Goal: Information Seeking & Learning: Learn about a topic

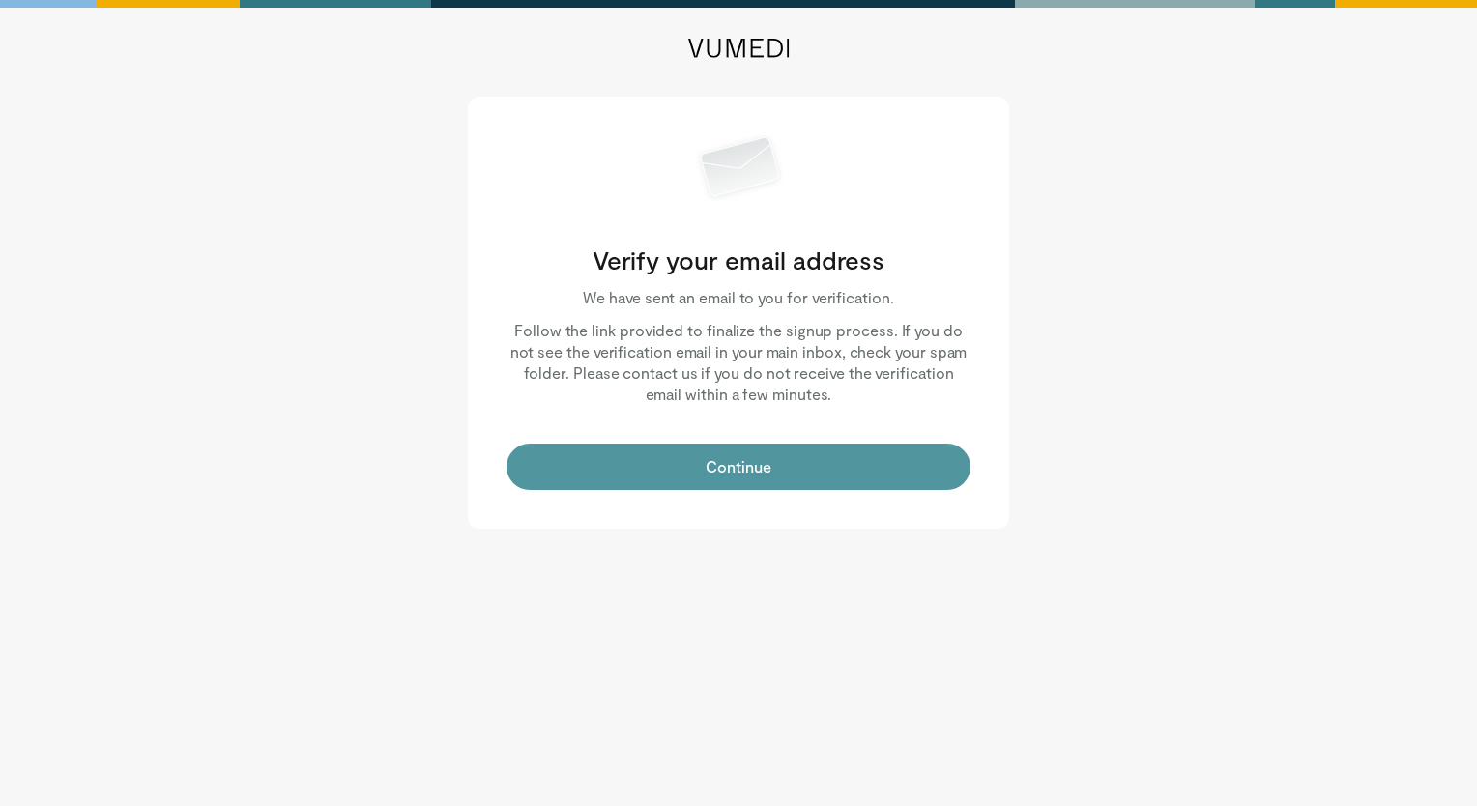
drag, startPoint x: 0, startPoint y: 0, endPoint x: 719, endPoint y: 450, distance: 848.6
click at [719, 450] on button "Continue" at bounding box center [738, 467] width 464 height 46
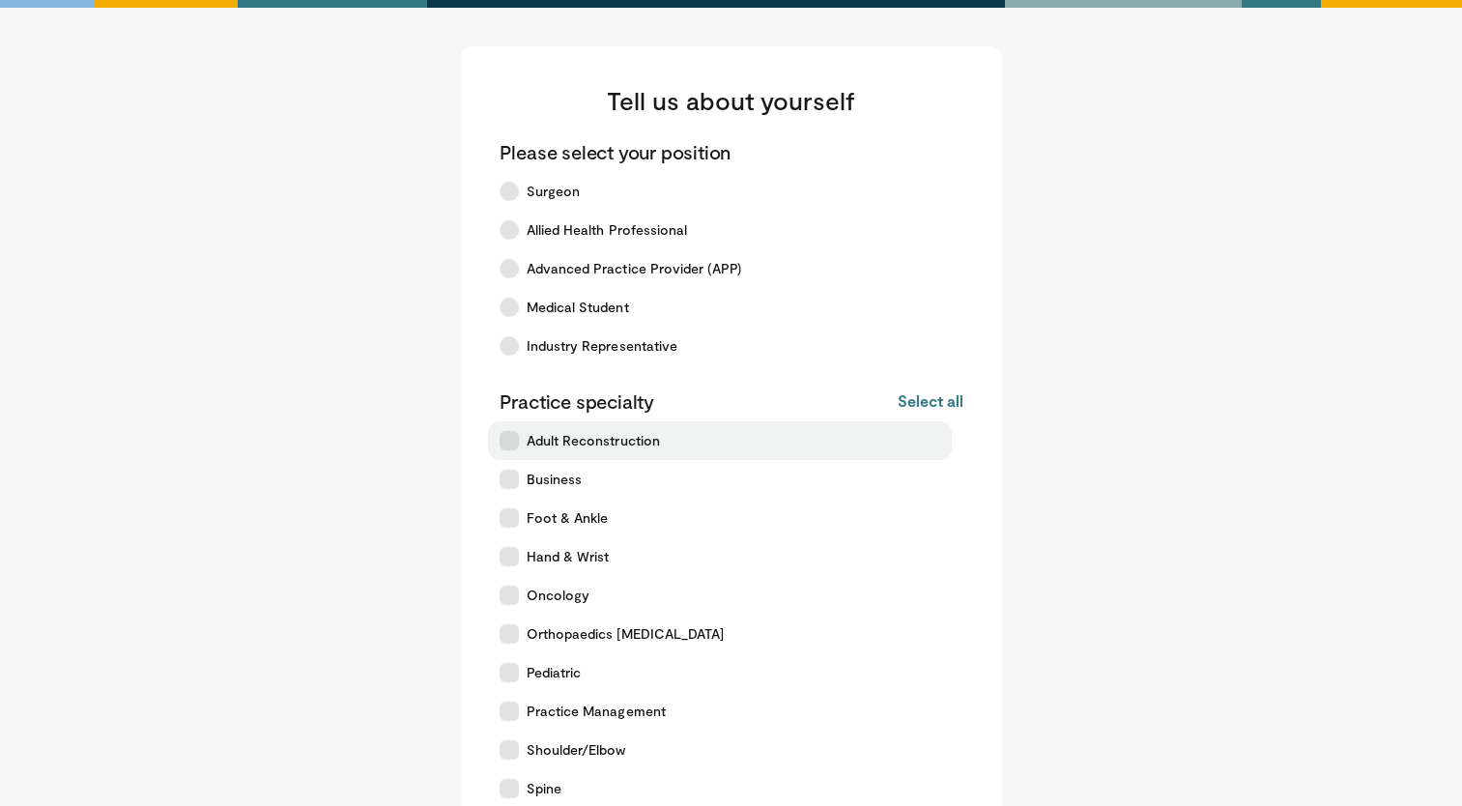
drag, startPoint x: 0, startPoint y: 0, endPoint x: 648, endPoint y: 451, distance: 789.4
click at [648, 451] on label "Adult Reconstruction" at bounding box center [720, 440] width 464 height 39
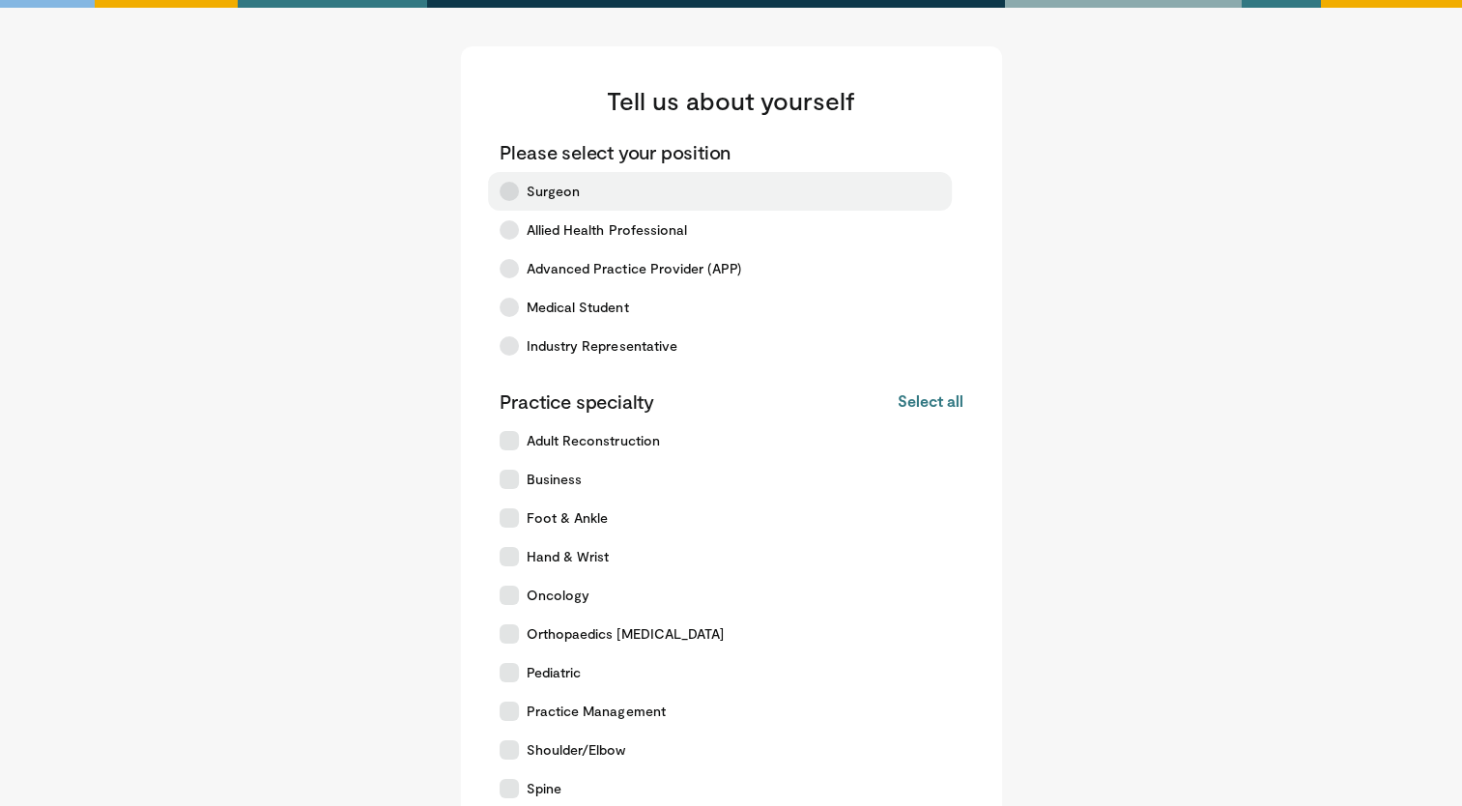
click at [621, 181] on label "Surgeon" at bounding box center [720, 191] width 464 height 39
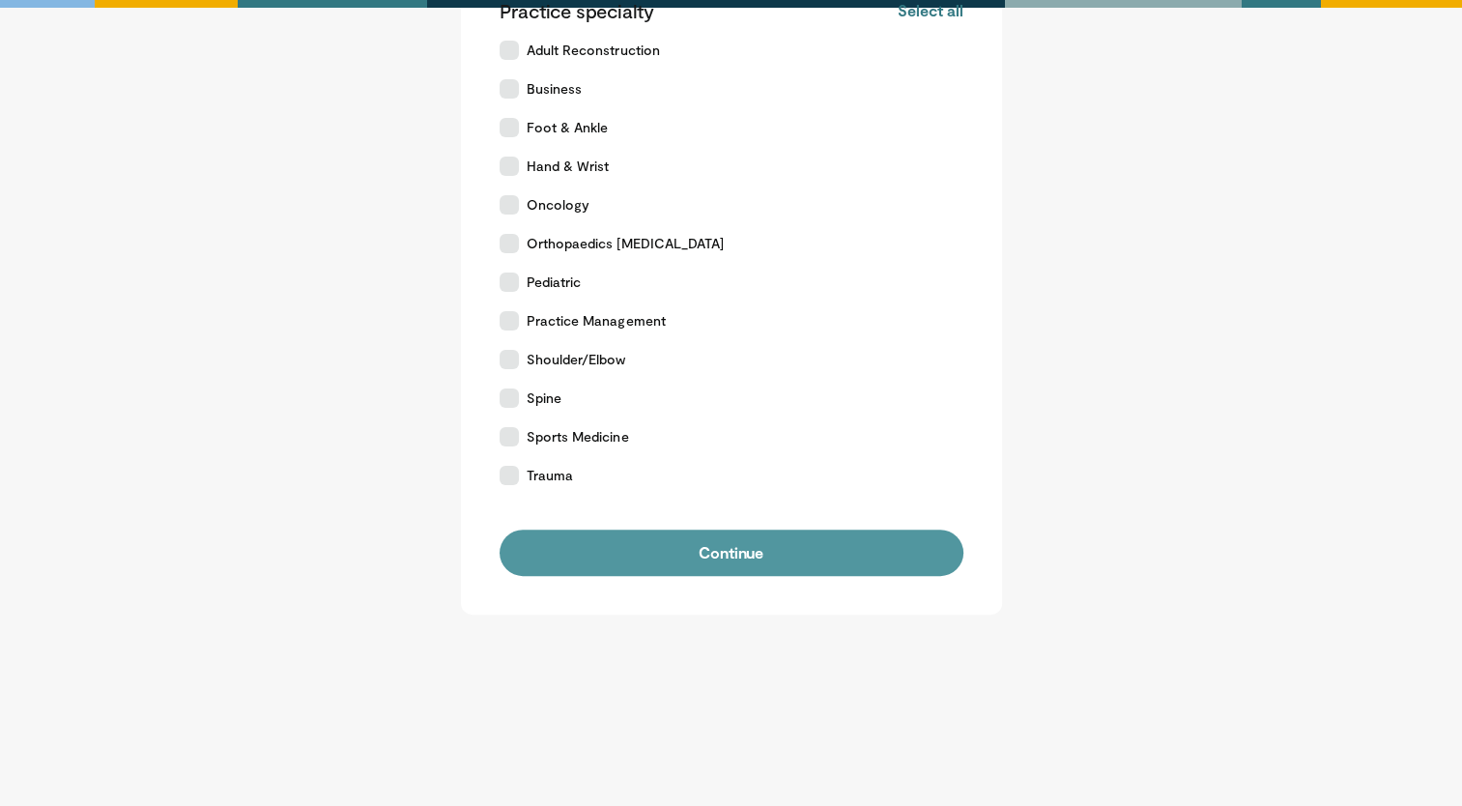
click at [719, 566] on button "Continue" at bounding box center [732, 553] width 464 height 46
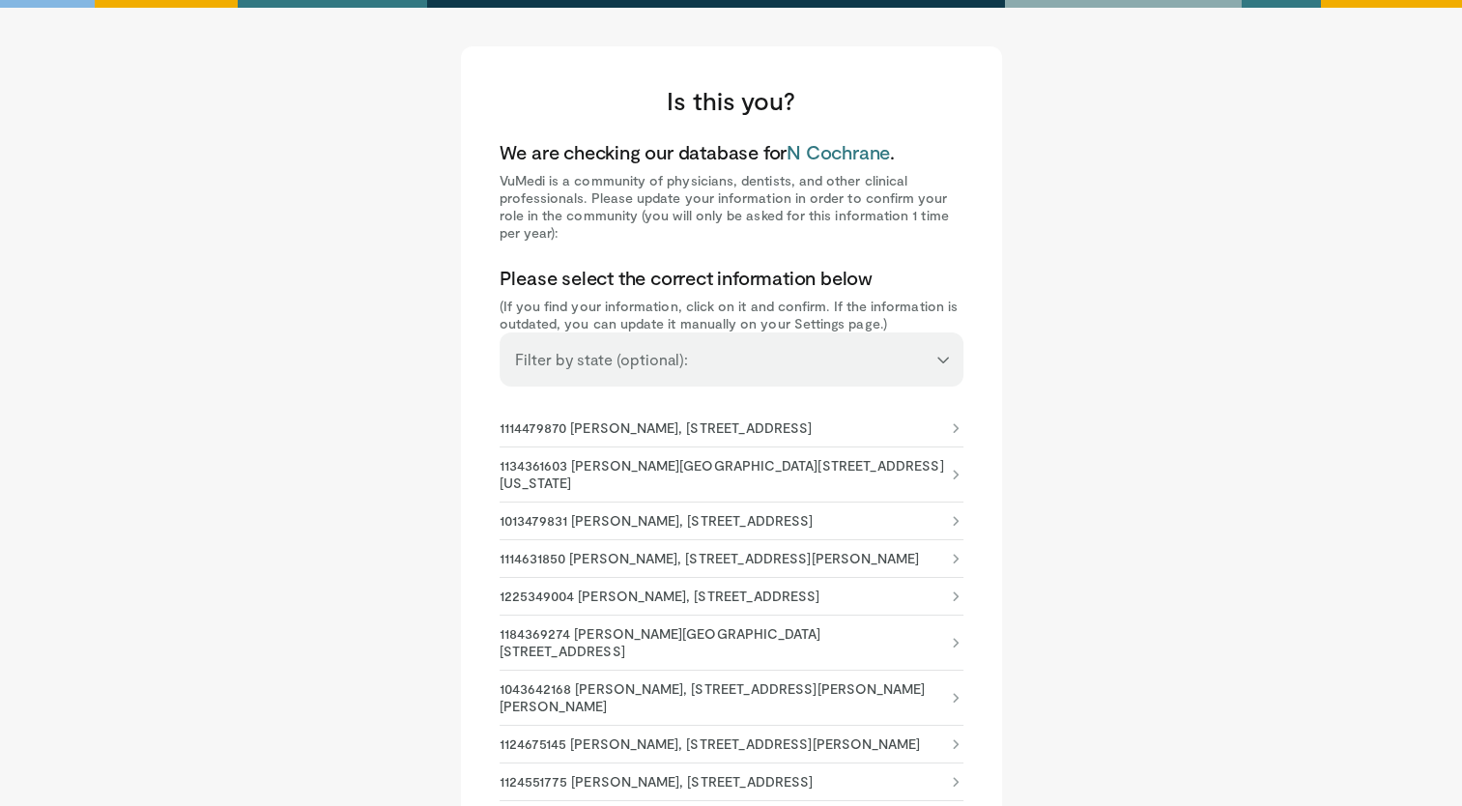
click at [697, 530] on p "1013479831 [PERSON_NAME], [STREET_ADDRESS]" at bounding box center [657, 520] width 314 height 17
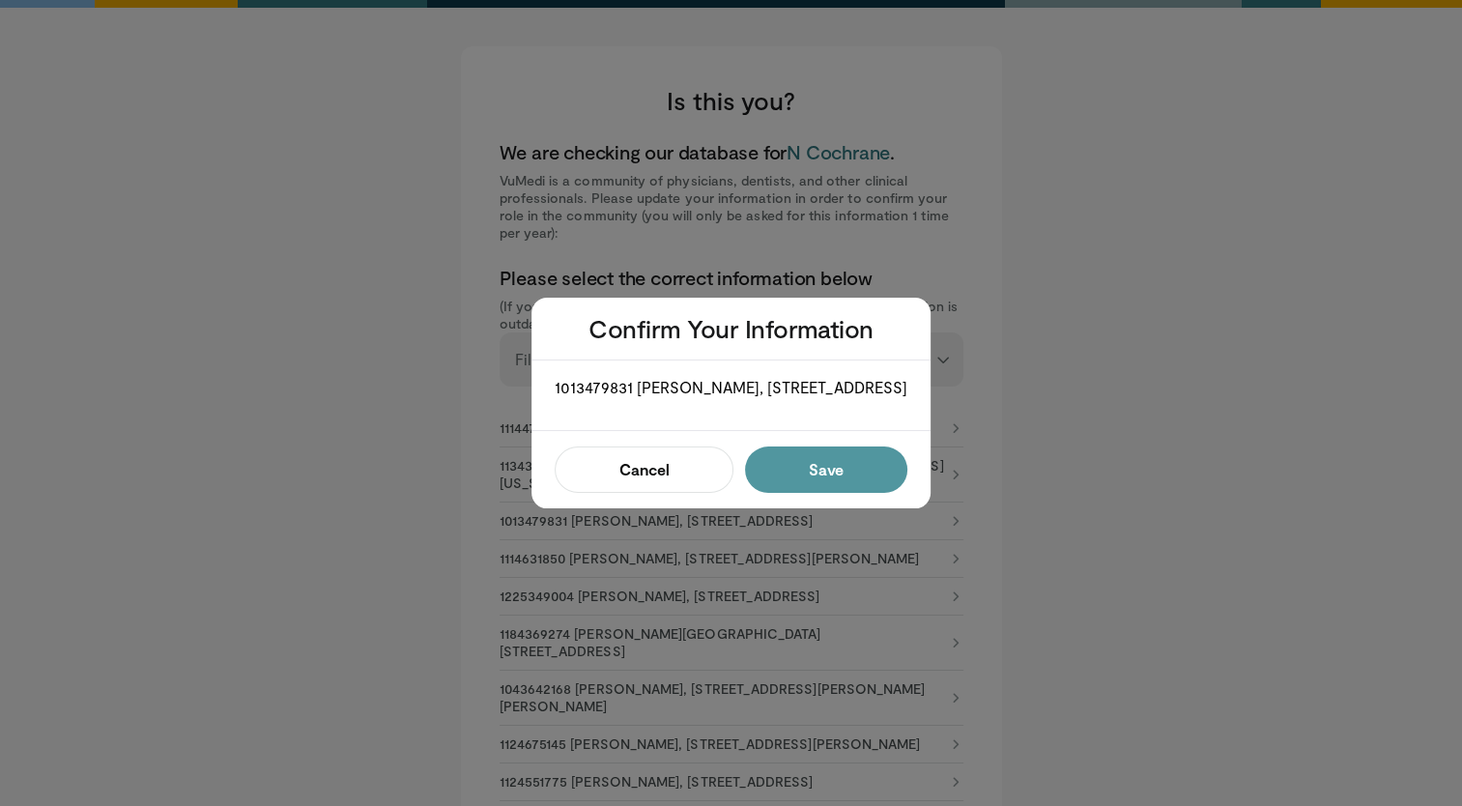
click at [819, 472] on button "Save" at bounding box center [826, 470] width 162 height 46
click at [819, 480] on button "Confirm" at bounding box center [821, 470] width 174 height 46
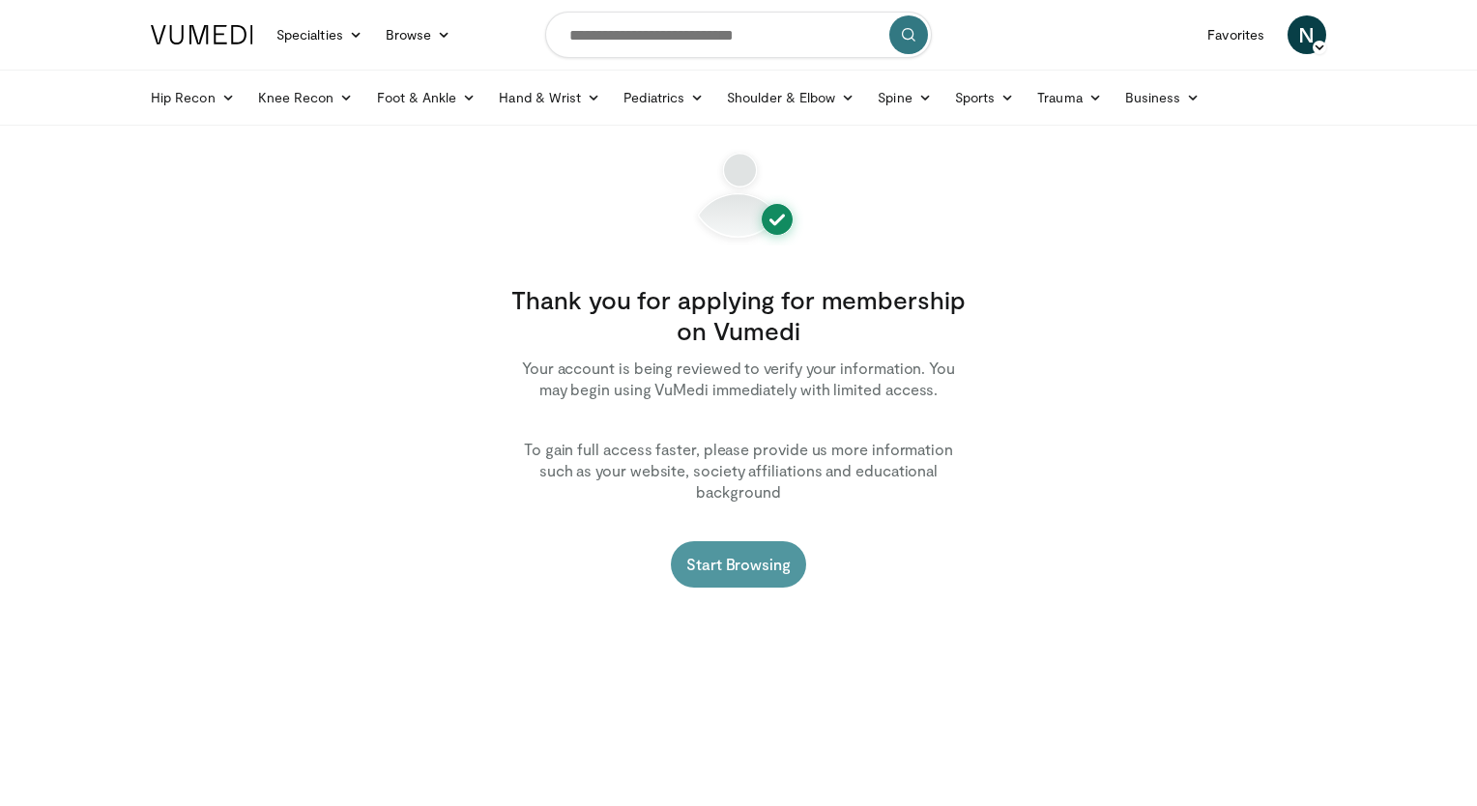
click at [780, 541] on link "Start Browsing" at bounding box center [738, 564] width 135 height 46
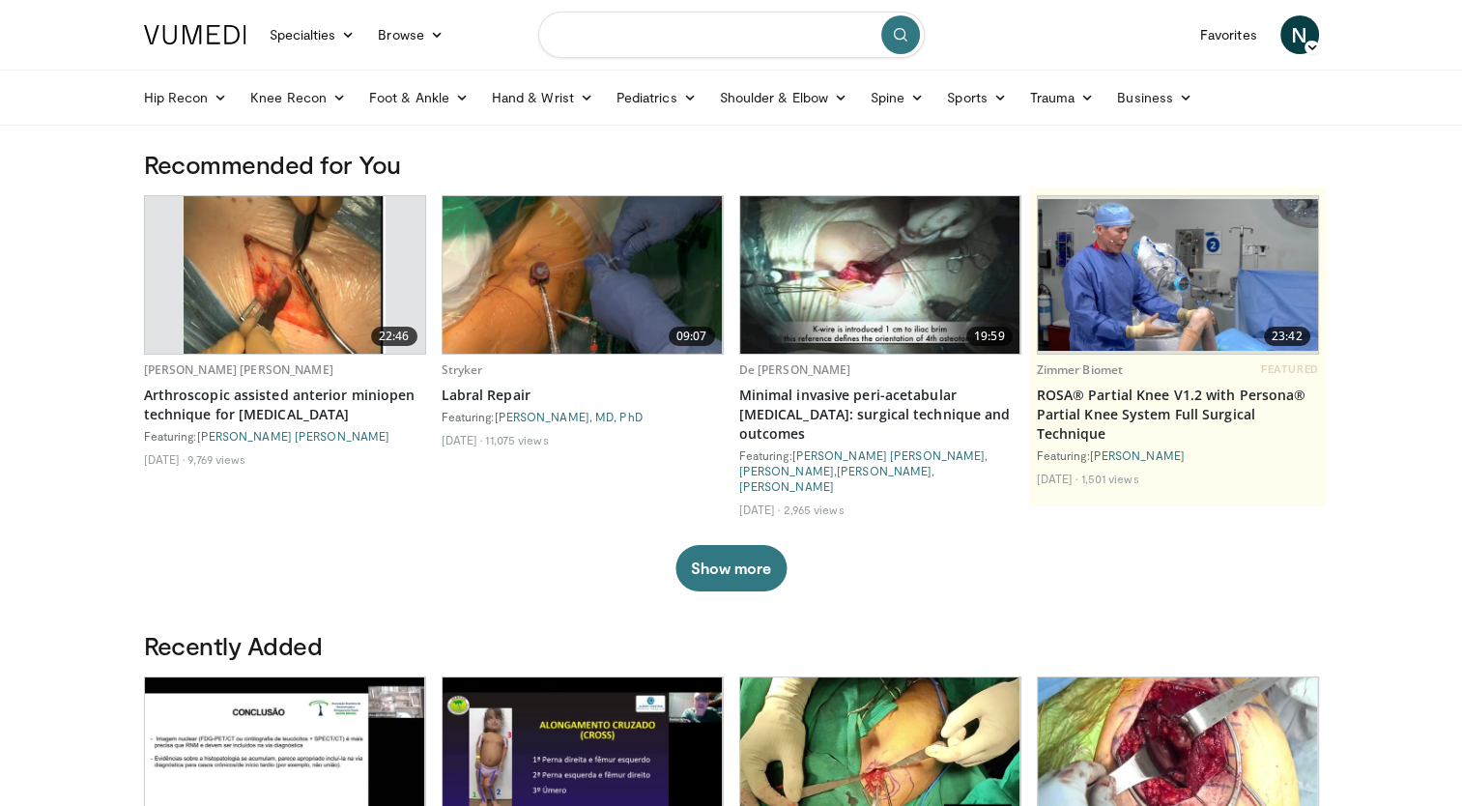
click at [636, 31] on input "Search topics, interventions" at bounding box center [731, 35] width 387 height 46
type input "**********"
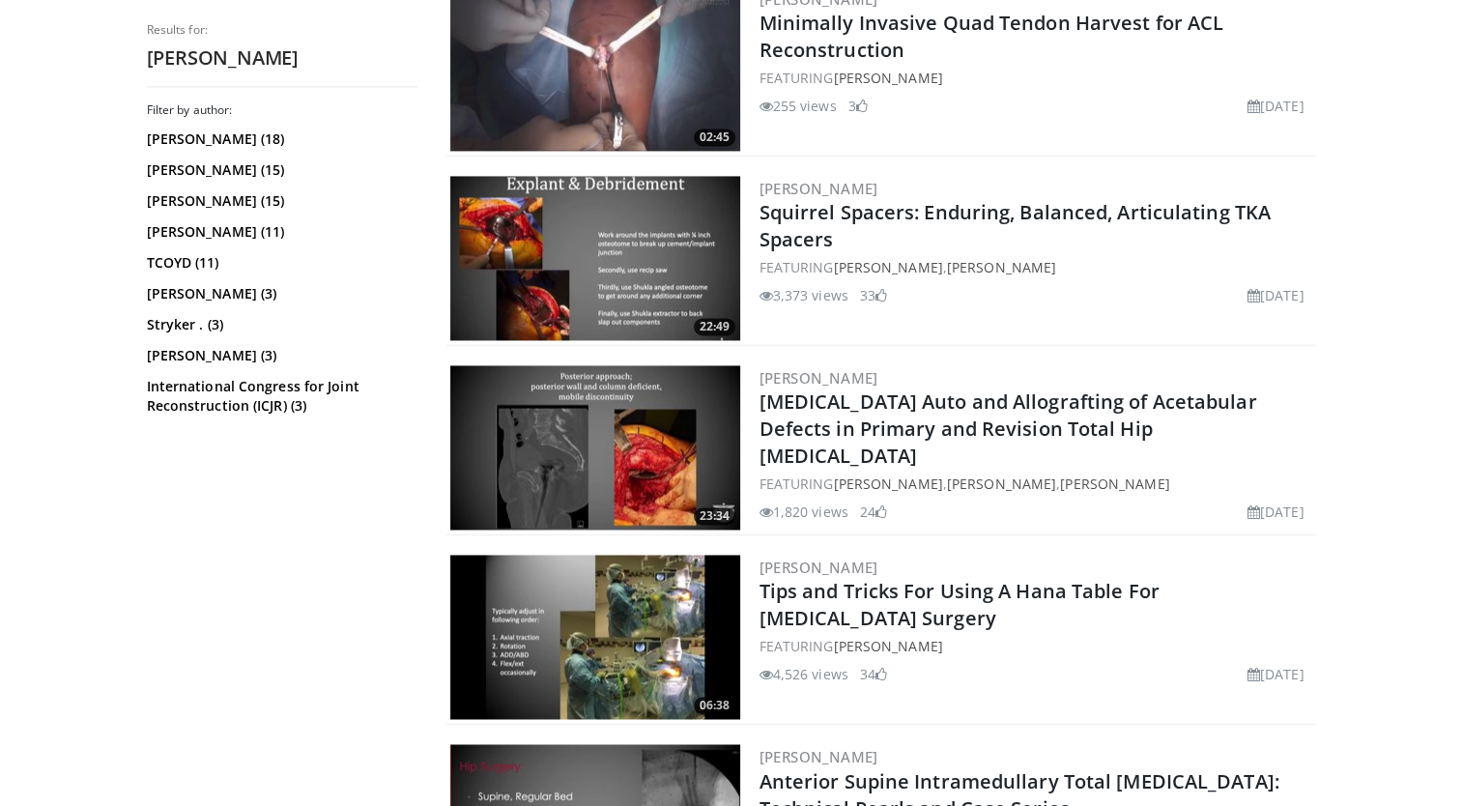
scroll to position [2886, 0]
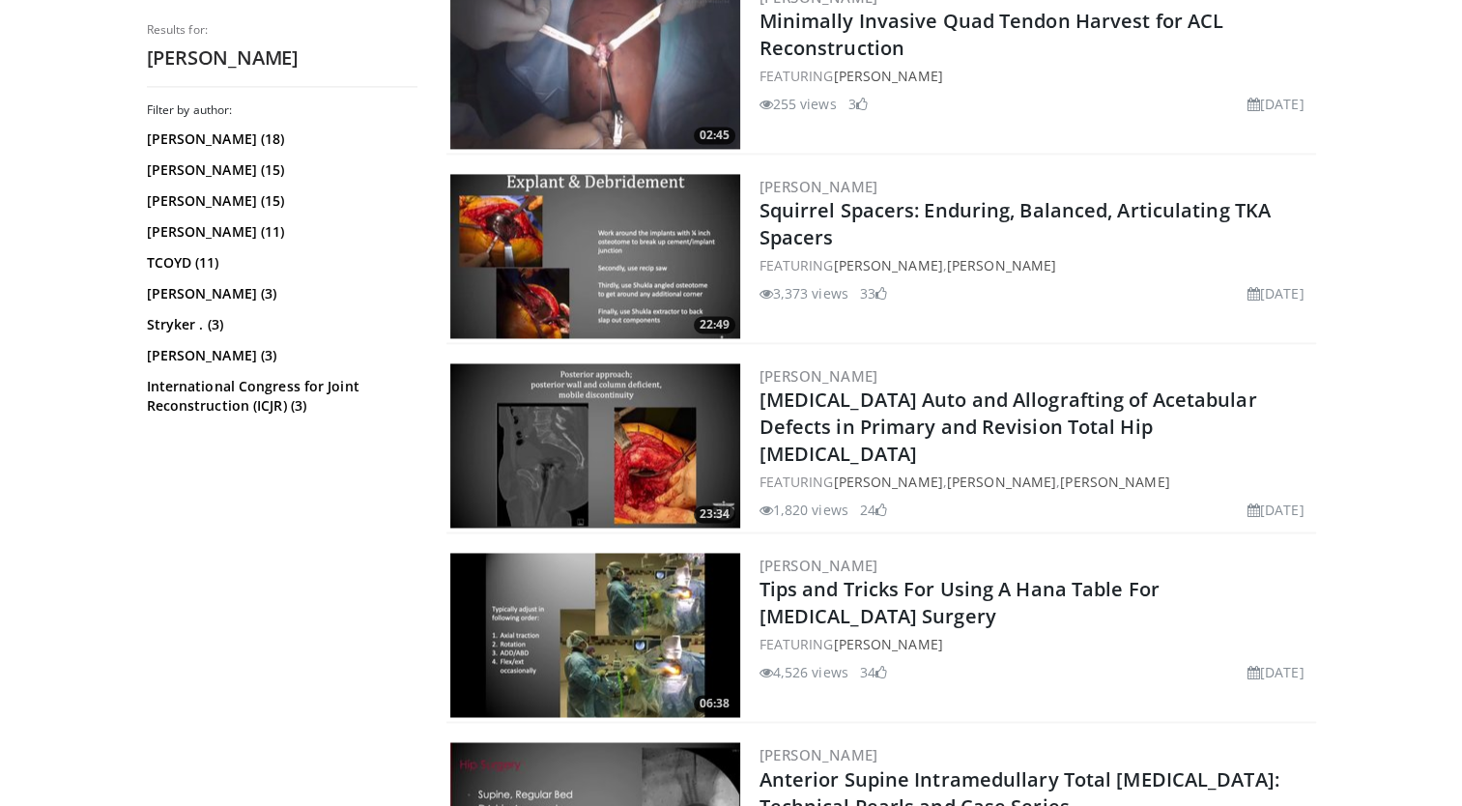
click at [751, 479] on div "23:34 [PERSON_NAME] [MEDICAL_DATA] Auto and Allografting of Acetabular Defects …" at bounding box center [882, 447] width 870 height 174
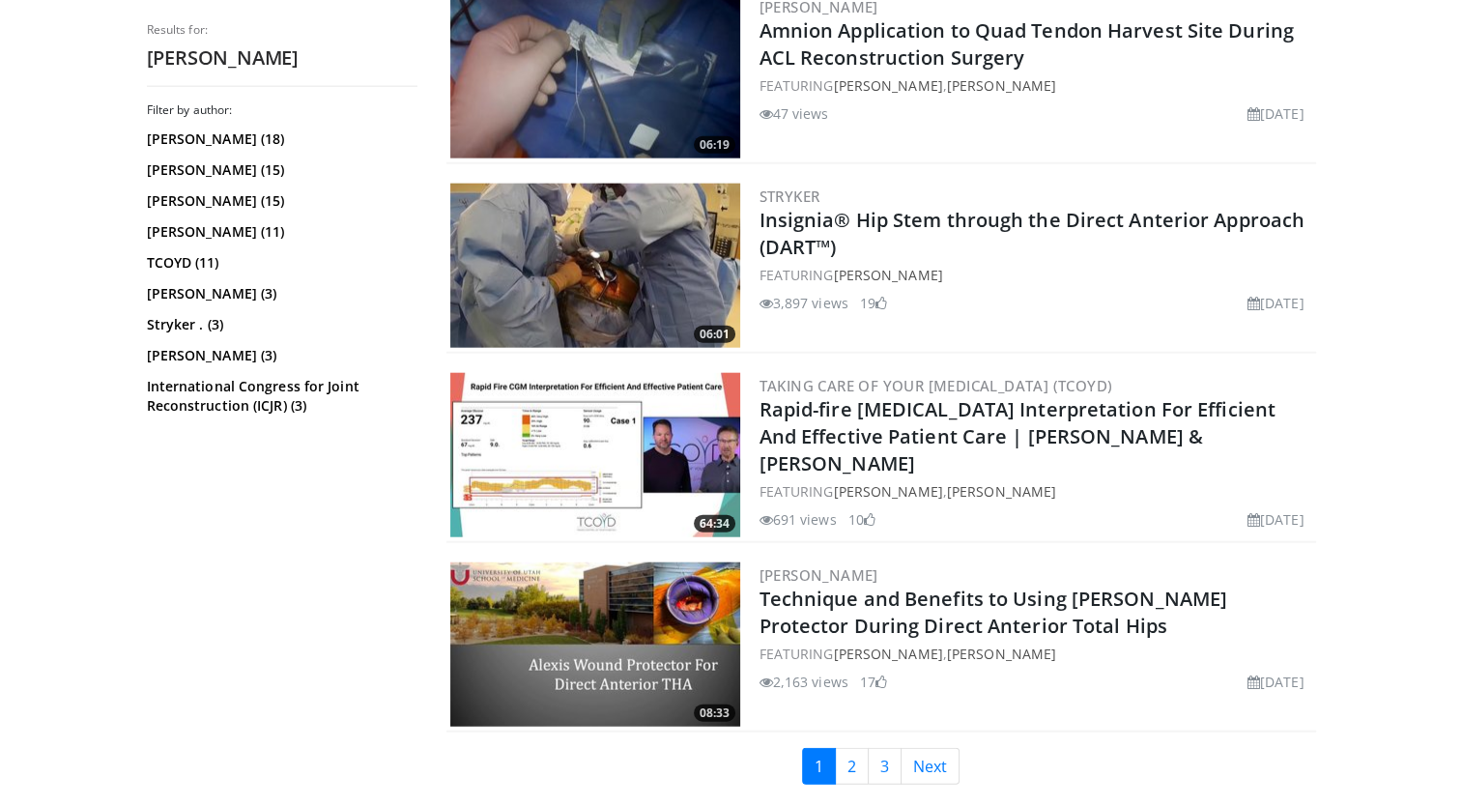
scroll to position [4585, 0]
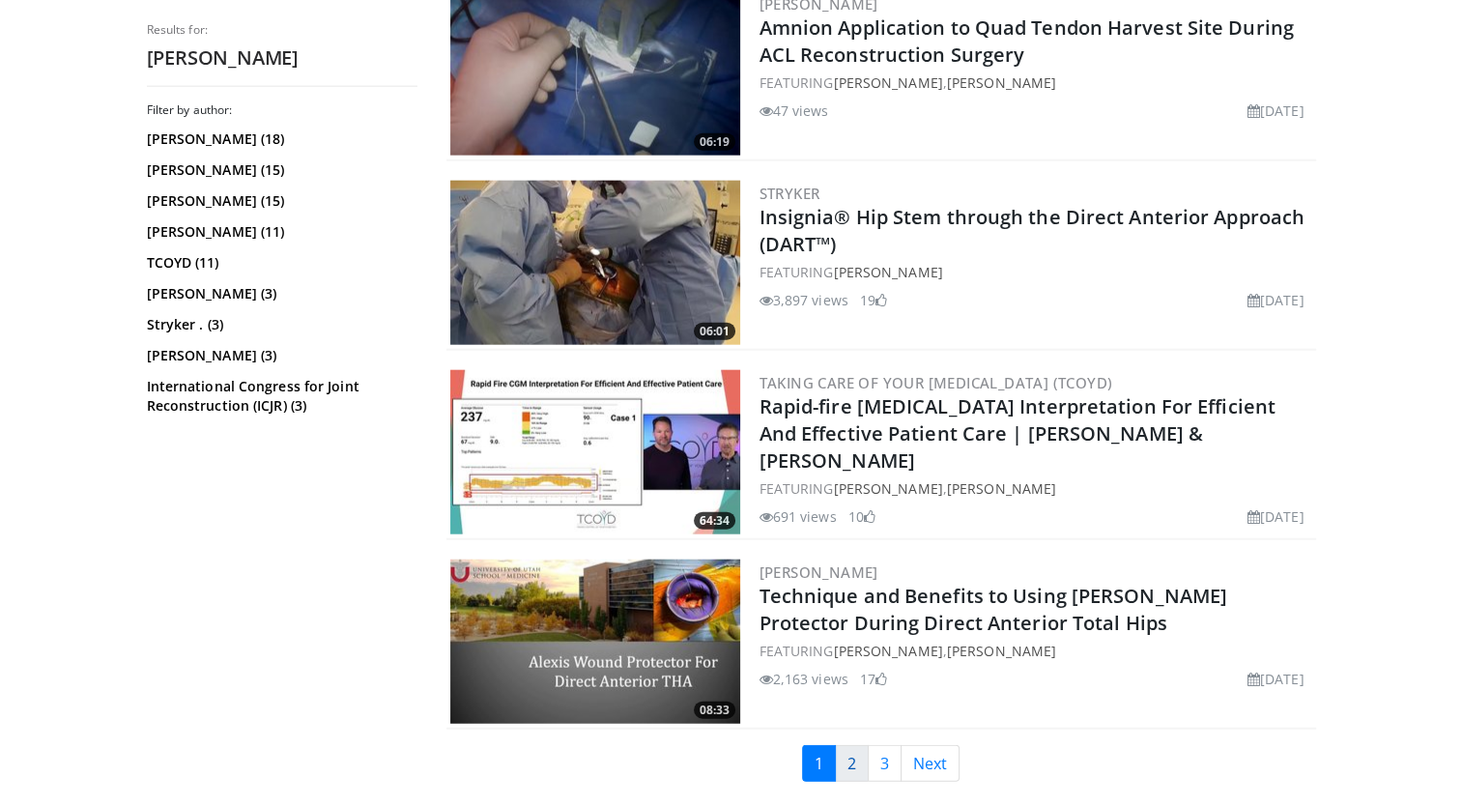
click at [847, 745] on link "2" at bounding box center [852, 763] width 34 height 37
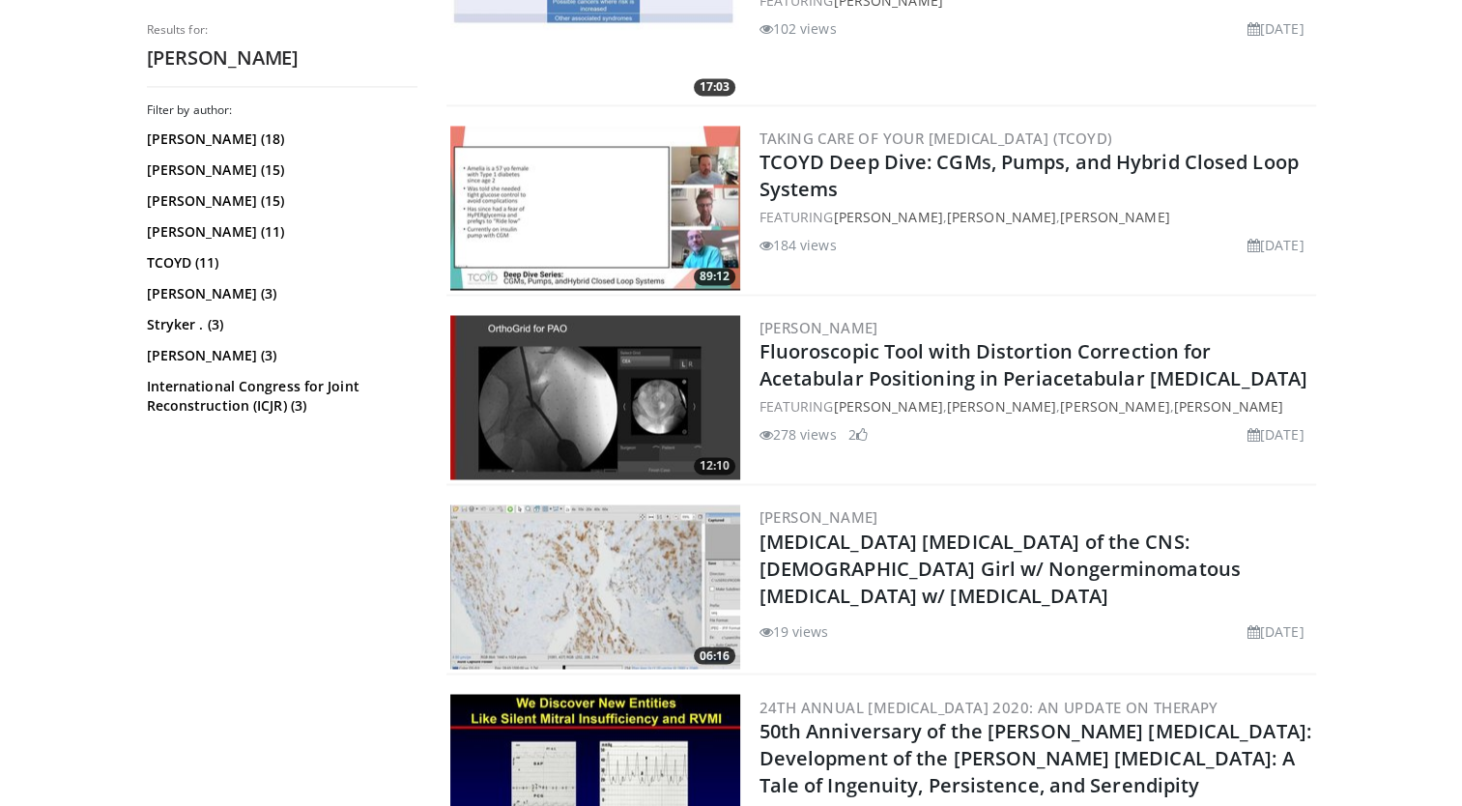
scroll to position [3128, 0]
click at [988, 396] on link "[PERSON_NAME]" at bounding box center [1001, 405] width 109 height 18
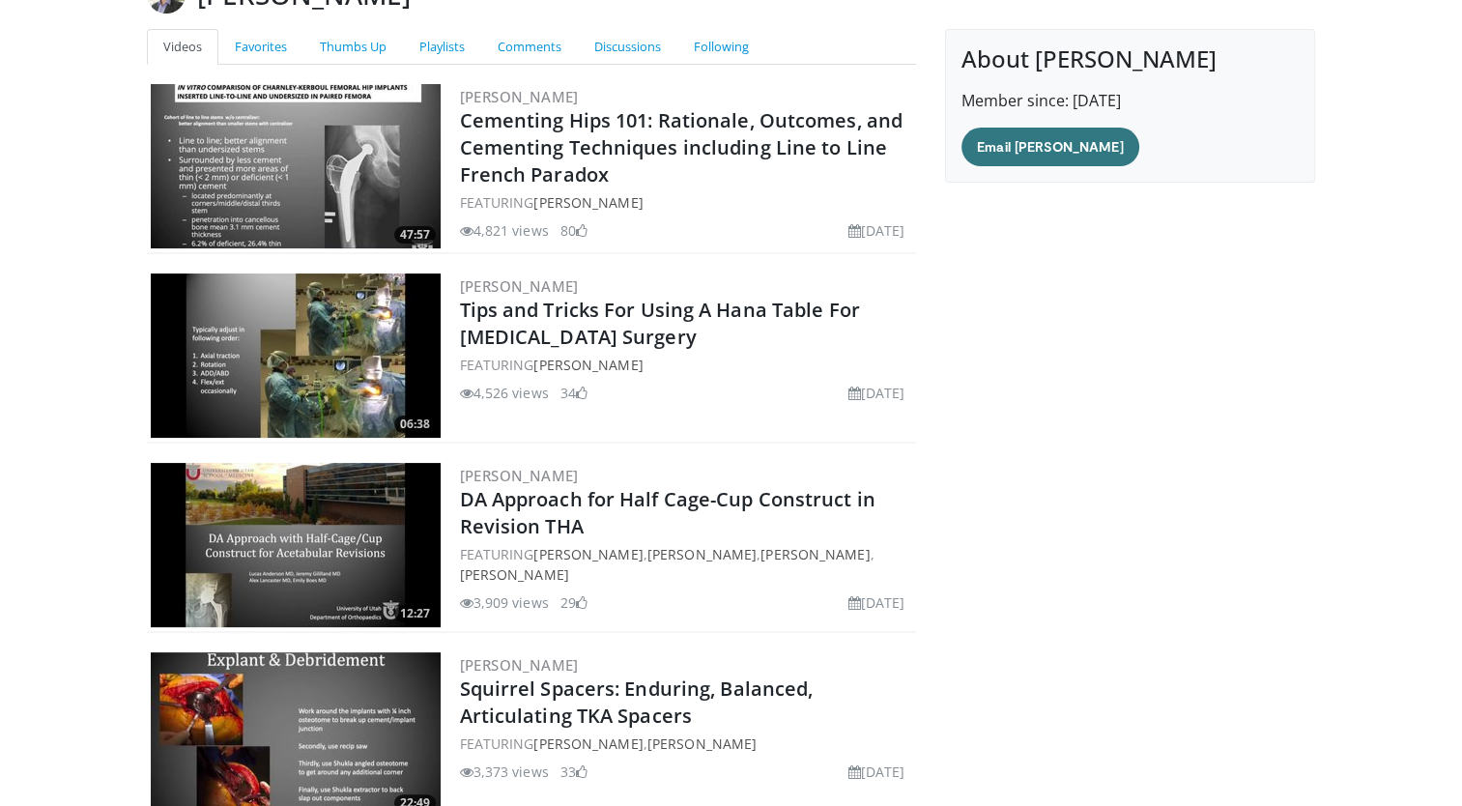
scroll to position [174, 0]
click at [657, 334] on h2 "Tips and Tricks For Using A Hana Table For Hip Fracture Surgery" at bounding box center [686, 324] width 453 height 54
click at [596, 315] on link "Tips and Tricks For Using A Hana Table For Hip Fracture Surgery" at bounding box center [660, 323] width 400 height 53
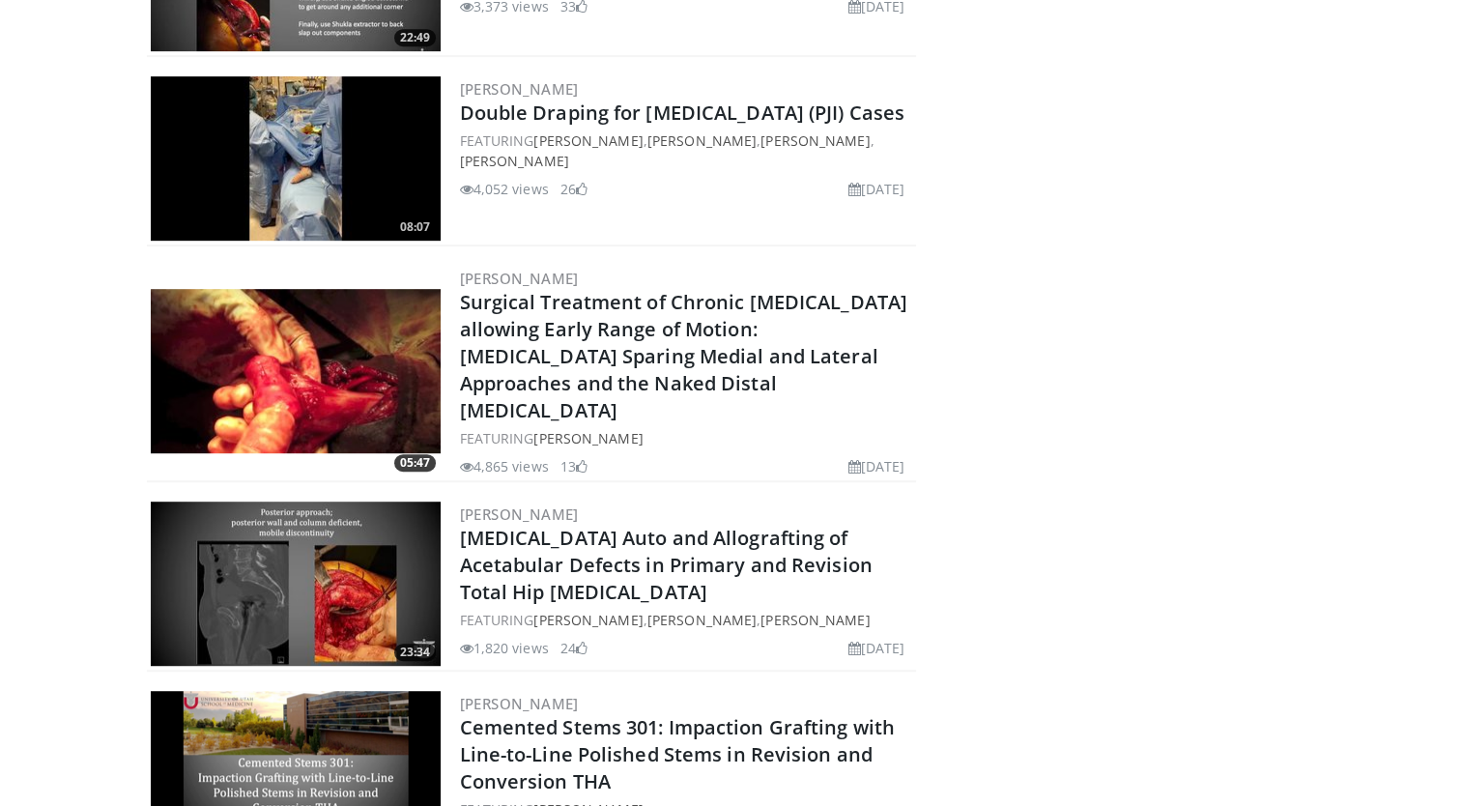
scroll to position [911, 0]
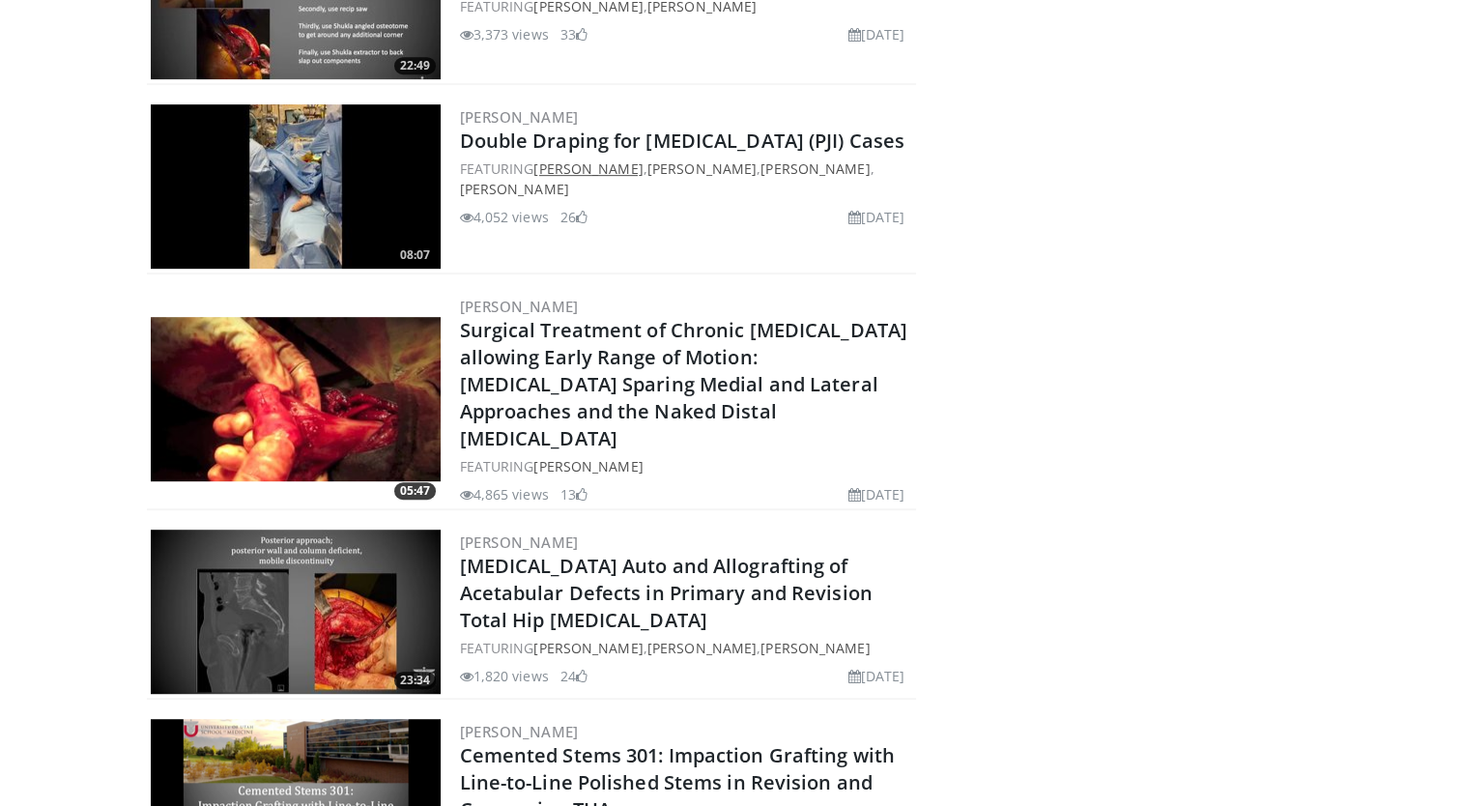
click at [600, 178] on link "[PERSON_NAME]" at bounding box center [588, 168] width 109 height 18
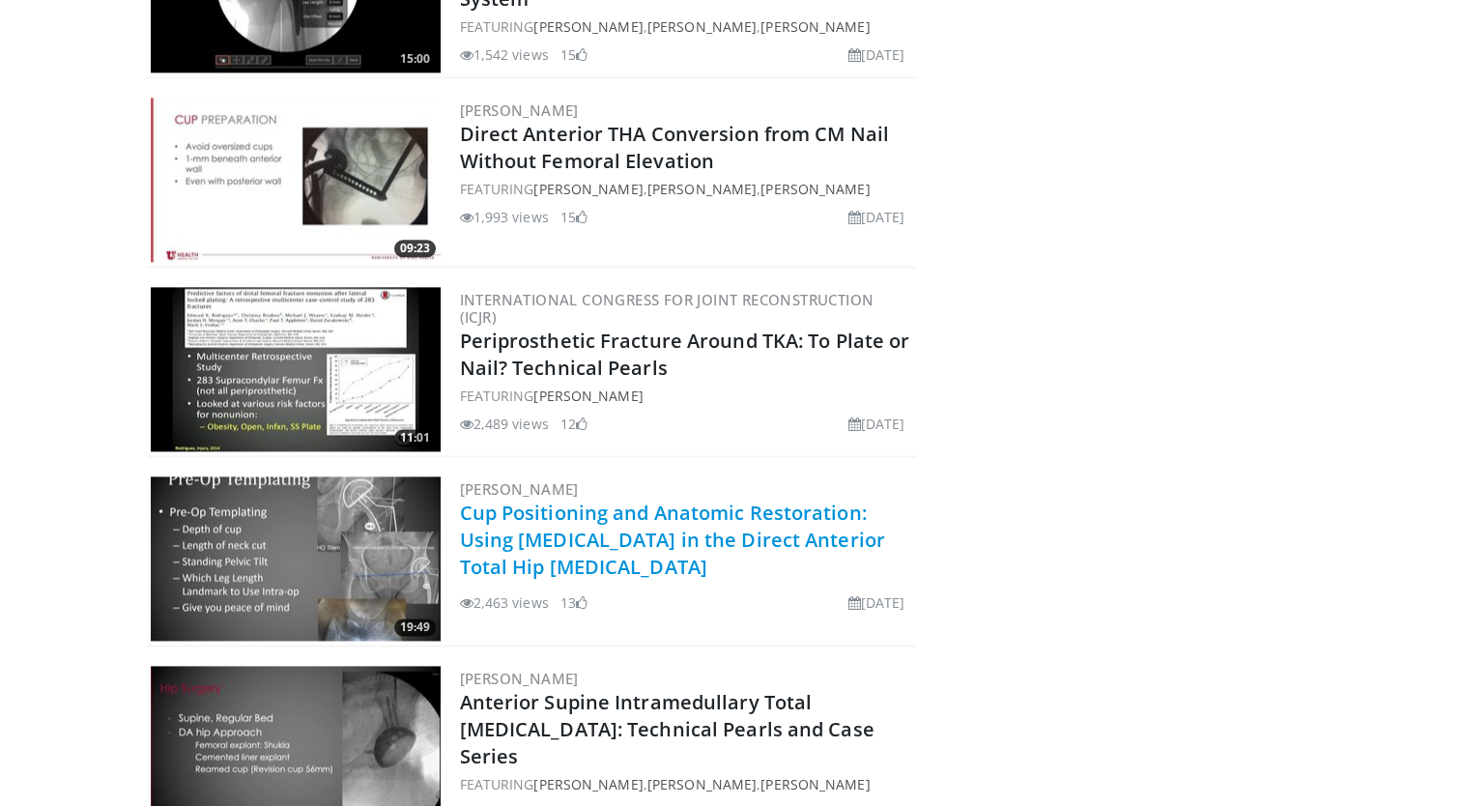
scroll to position [2442, 0]
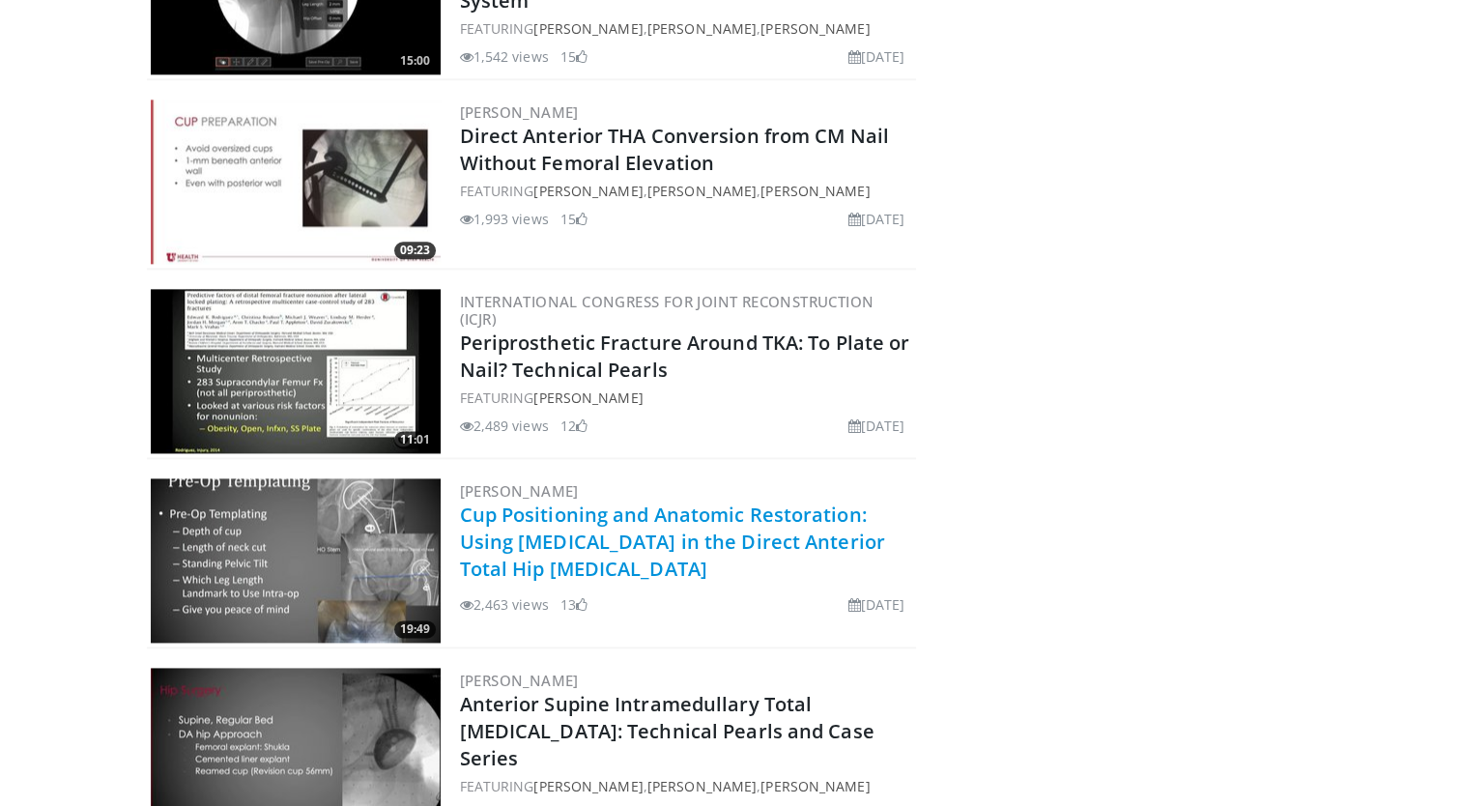
click at [561, 547] on link "Cup Positioning and Anatomic Restoration: Using [MEDICAL_DATA] in the Direct An…" at bounding box center [672, 542] width 425 height 80
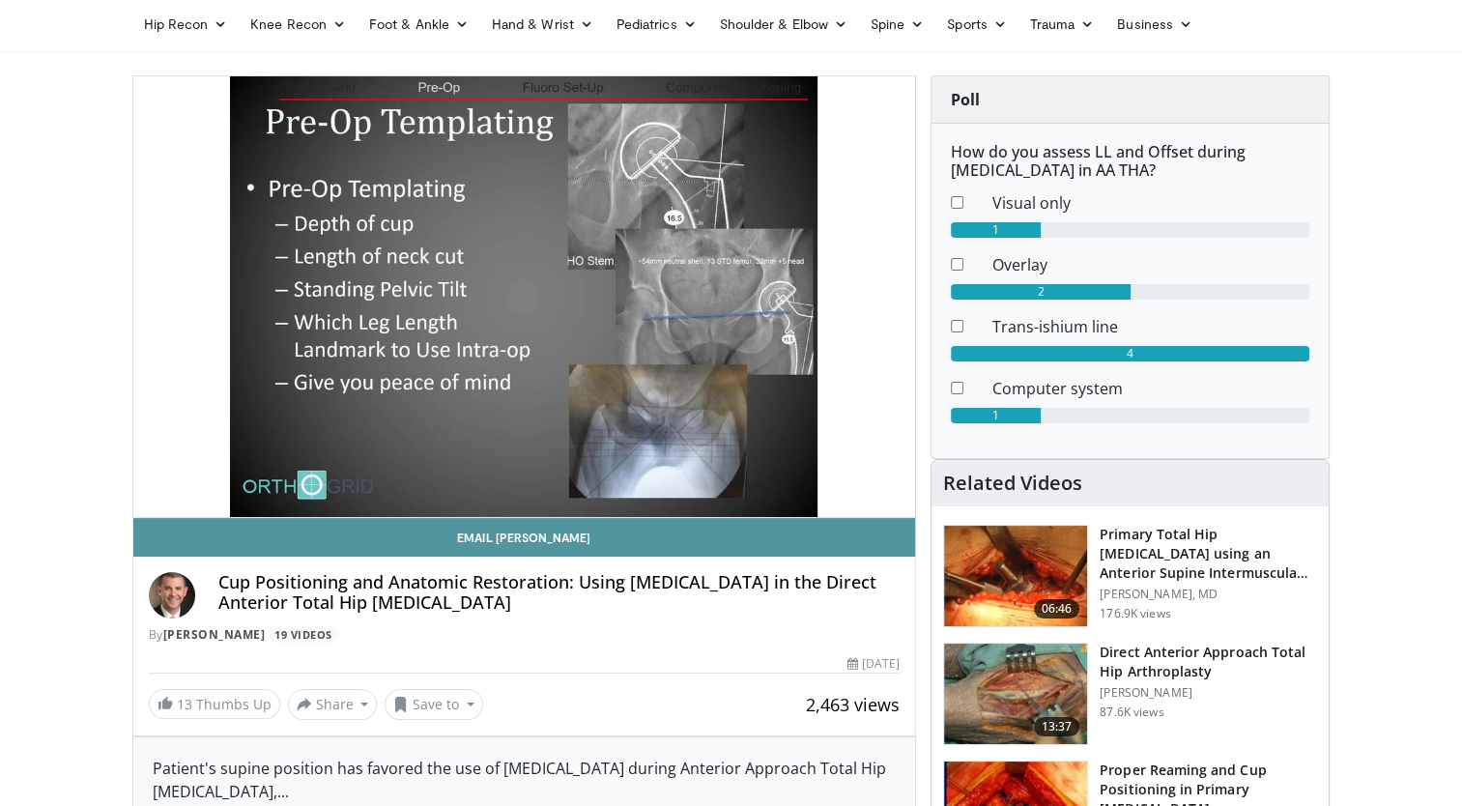
scroll to position [70, 0]
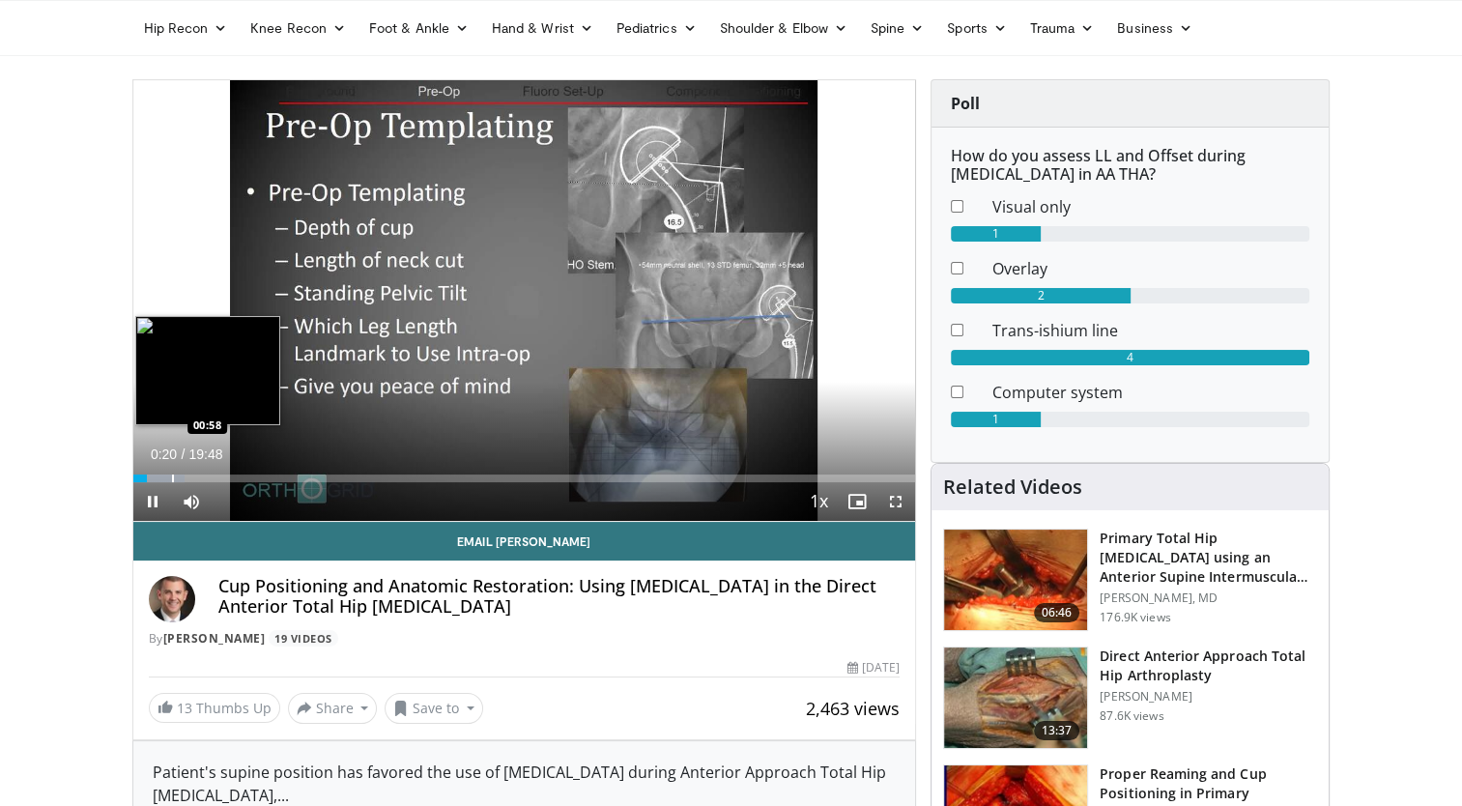
click at [172, 475] on div "Progress Bar" at bounding box center [173, 479] width 2 height 8
click at [217, 477] on div "Progress Bar" at bounding box center [218, 479] width 2 height 8
click at [244, 477] on video-js "**********" at bounding box center [524, 301] width 783 height 442
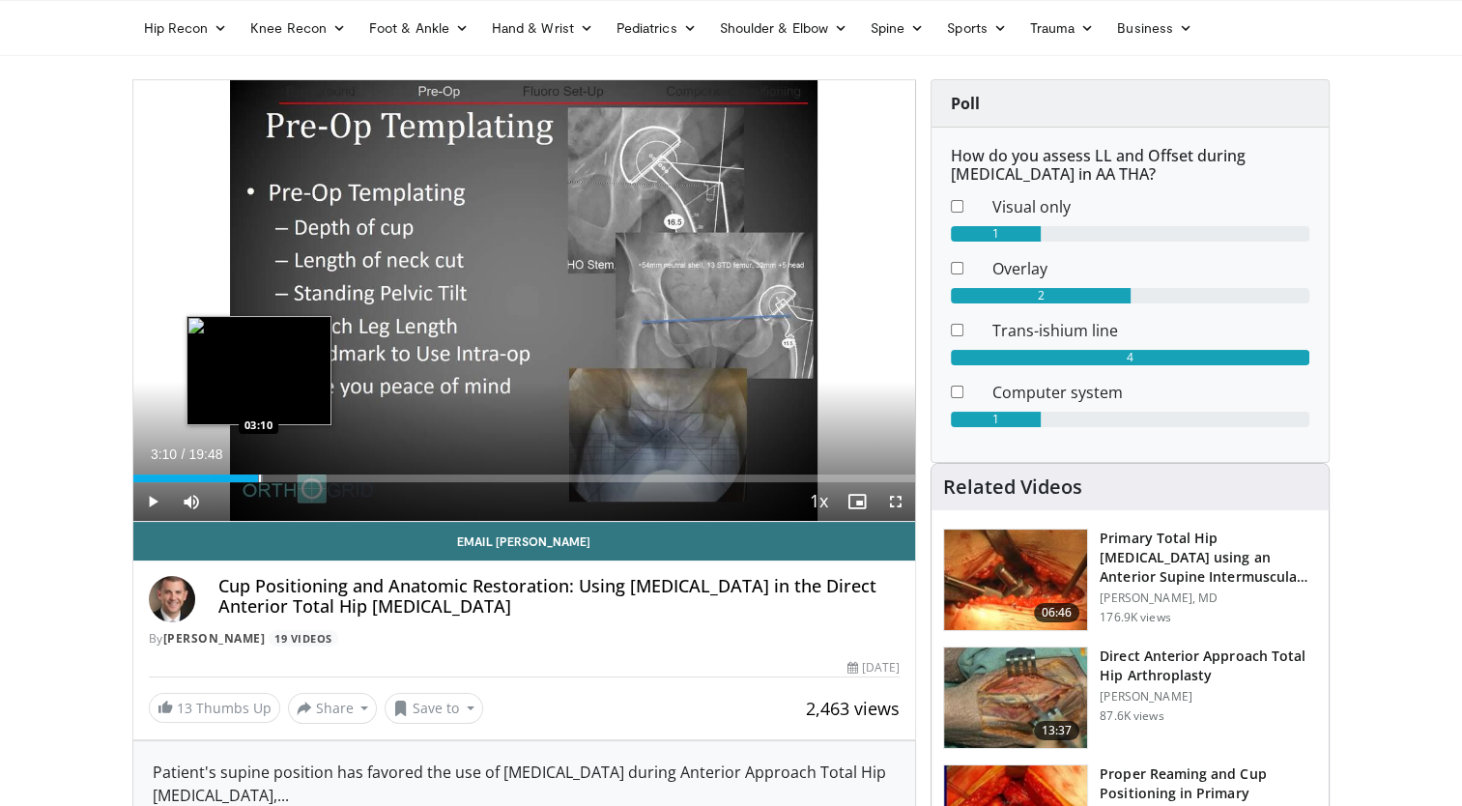
click at [259, 476] on div "Progress Bar" at bounding box center [260, 479] width 2 height 8
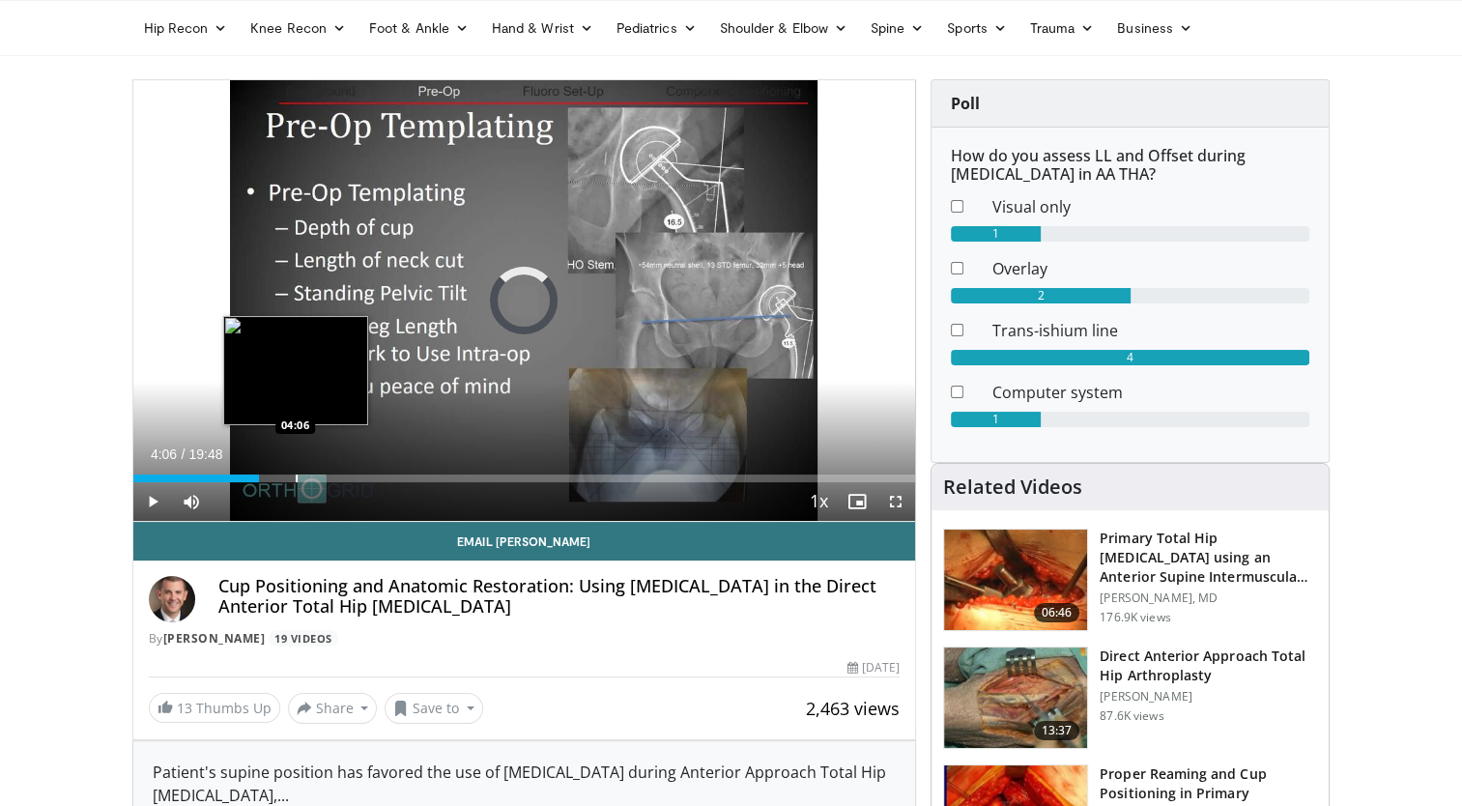
click at [295, 471] on div "Loaded : 0.00% 04:06 04:06" at bounding box center [524, 473] width 783 height 18
click at [331, 475] on div "Progress Bar" at bounding box center [332, 479] width 2 height 8
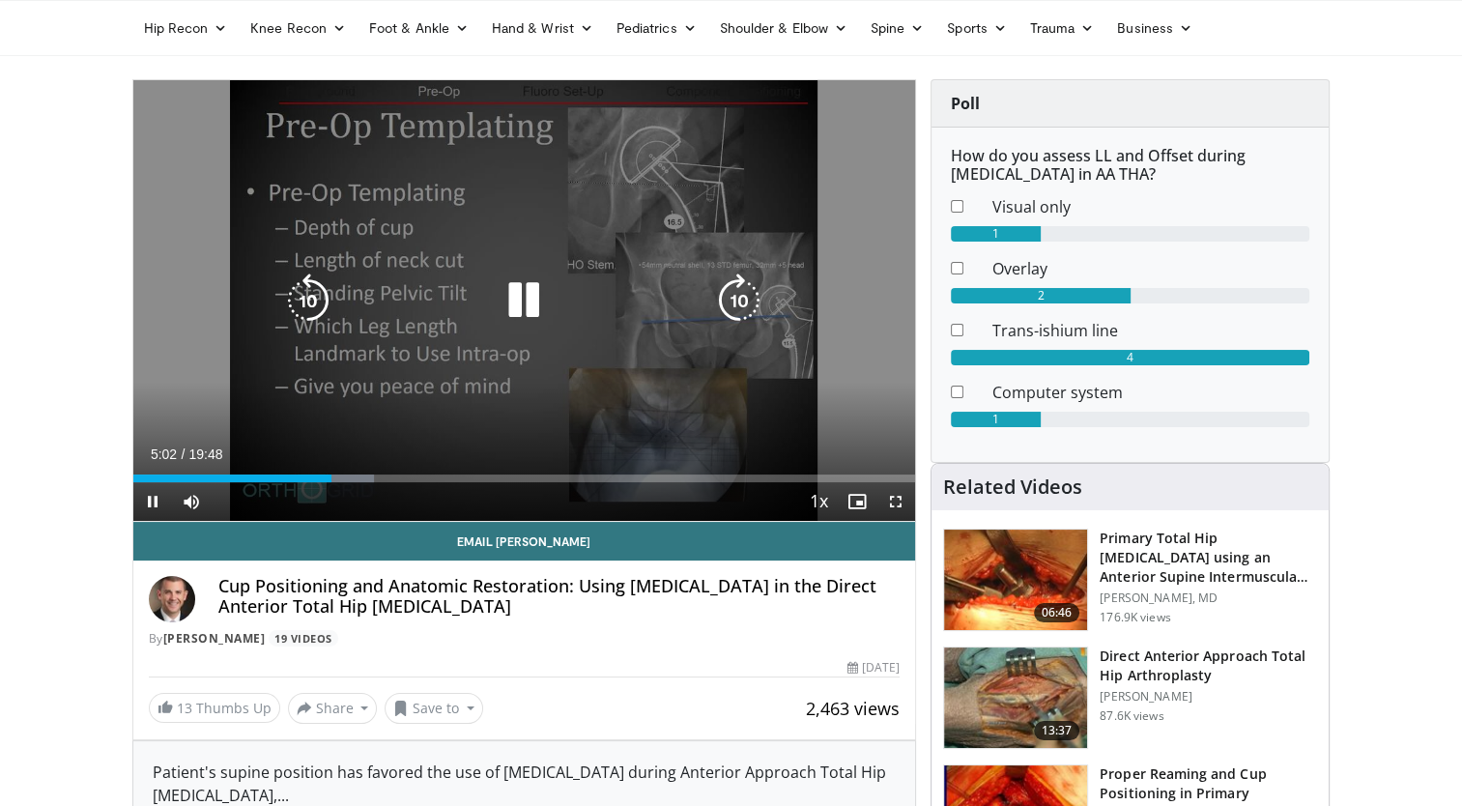
drag, startPoint x: 193, startPoint y: 333, endPoint x: 508, endPoint y: 292, distance: 317.8
click at [508, 292] on icon "Video Player" at bounding box center [524, 301] width 54 height 54
